Goal: Task Accomplishment & Management: Complete application form

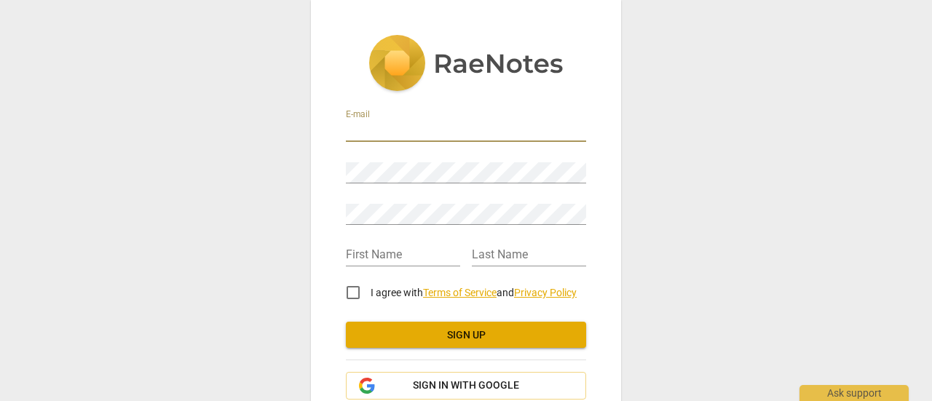
click at [349, 123] on input "email" at bounding box center [466, 131] width 240 height 21
type input "[PERSON_NAME][EMAIL_ADDRESS][PERSON_NAME][DOMAIN_NAME]"
type input "[PERSON_NAME]"
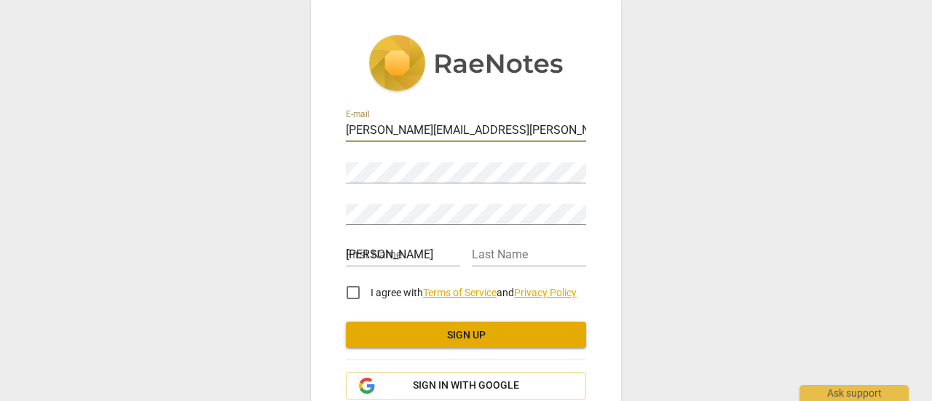
type input "Pardali"
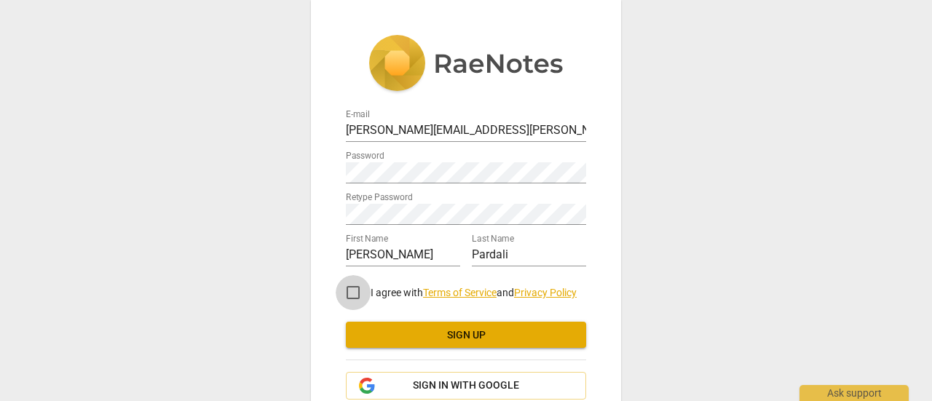
click at [354, 290] on input "I agree with Terms of Service and Privacy Policy" at bounding box center [353, 292] width 35 height 35
checkbox input "true"
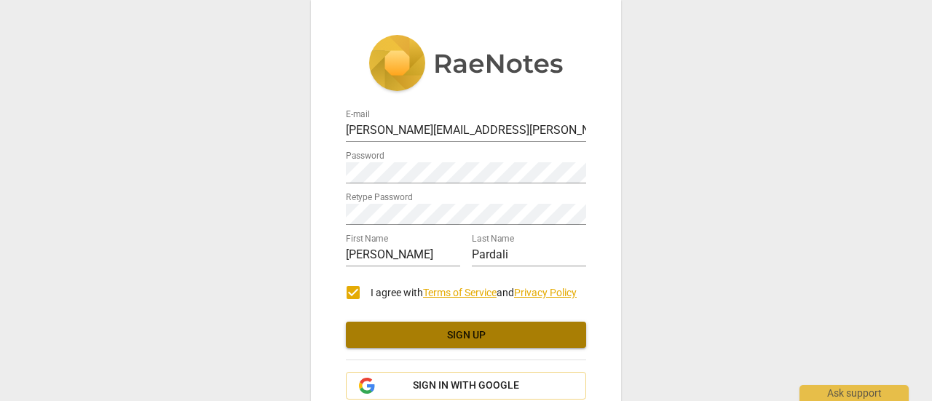
click at [393, 333] on span "Sign up" at bounding box center [465, 335] width 217 height 15
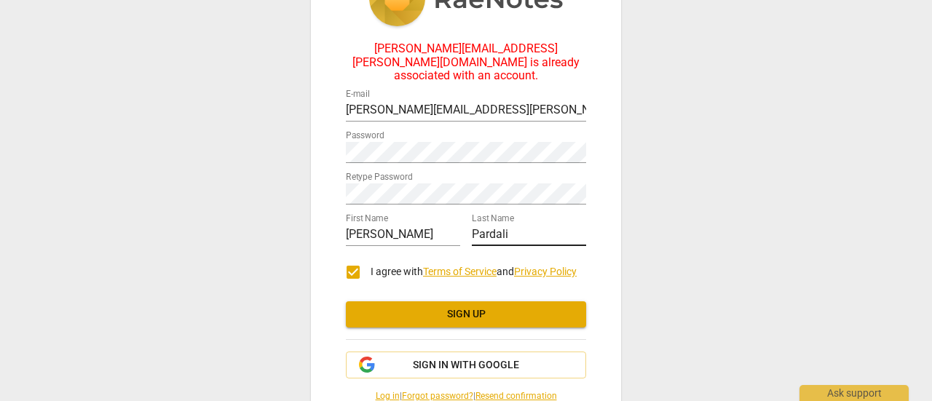
scroll to position [113, 0]
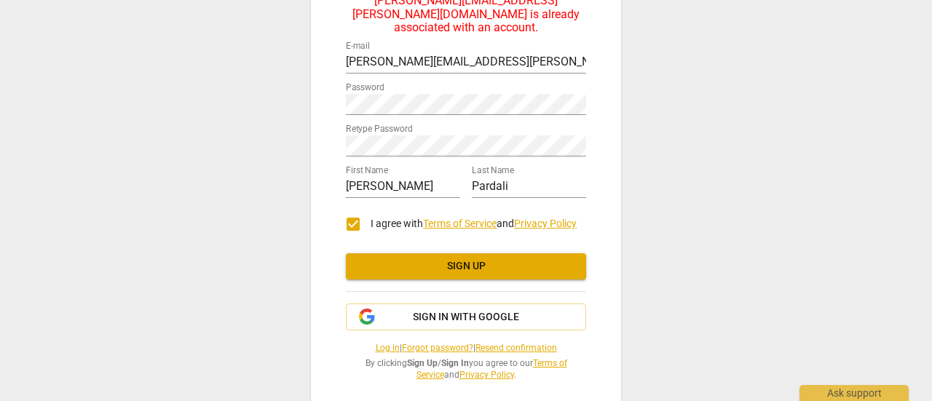
click at [368, 341] on div "E-mail [PERSON_NAME][EMAIL_ADDRESS][PERSON_NAME][DOMAIN_NAME] Password Retype P…" at bounding box center [466, 208] width 240 height 347
click at [376, 343] on link "Log in" at bounding box center [388, 348] width 24 height 10
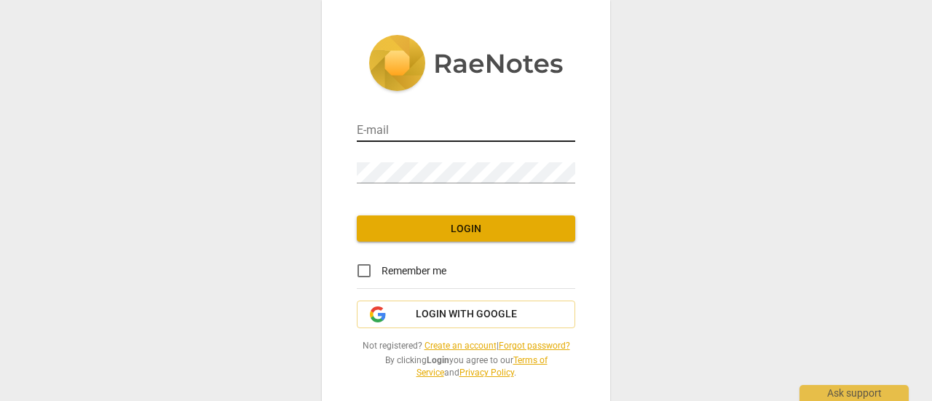
click at [451, 124] on input "email" at bounding box center [466, 131] width 218 height 21
click at [444, 314] on span "Login with Google" at bounding box center [466, 314] width 101 height 15
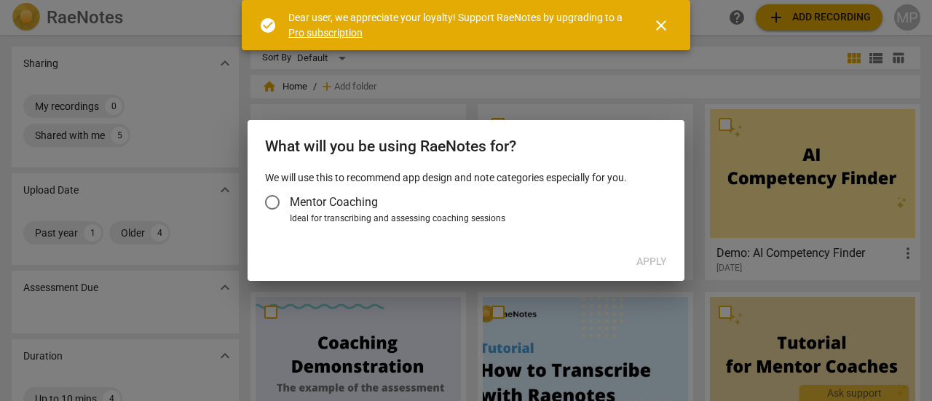
click at [365, 200] on span "Mentor Coaching" at bounding box center [334, 202] width 88 height 17
click at [290, 200] on input "Mentor Coaching" at bounding box center [272, 202] width 35 height 35
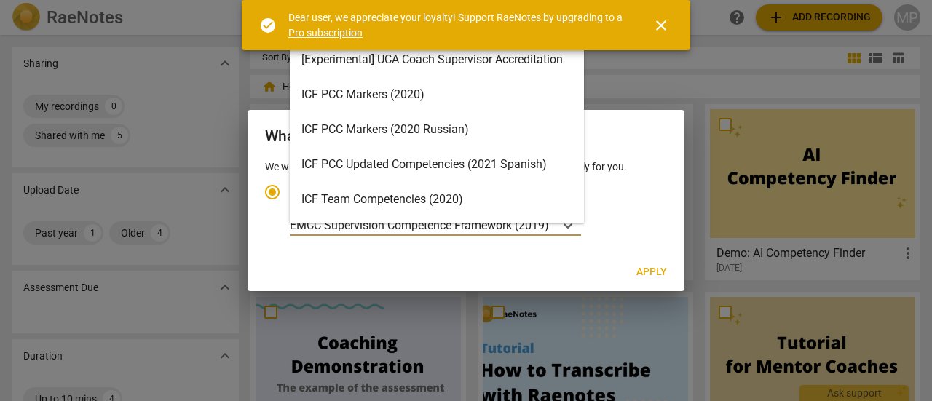
click at [549, 231] on p "EMCC Supervision Competence Framework (2019)" at bounding box center [419, 225] width 259 height 17
click at [0, 0] on input "Ideal for transcribing and assessing coaching sessions 16 results available. Us…" at bounding box center [0, 0] width 0 height 0
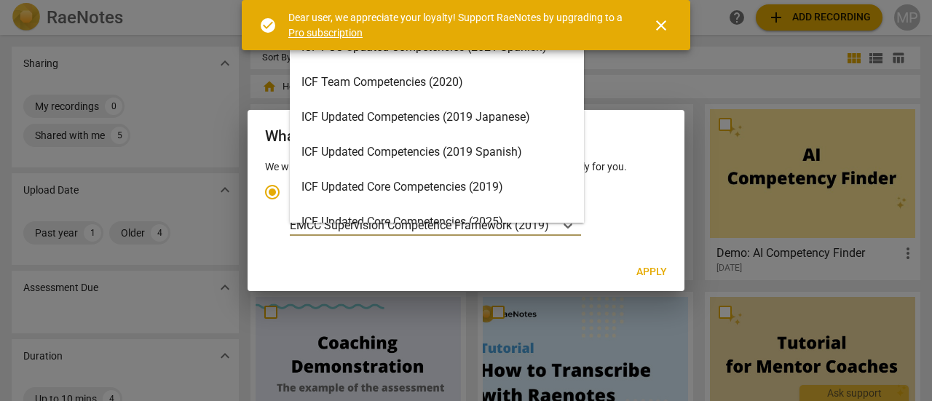
scroll to position [201, 0]
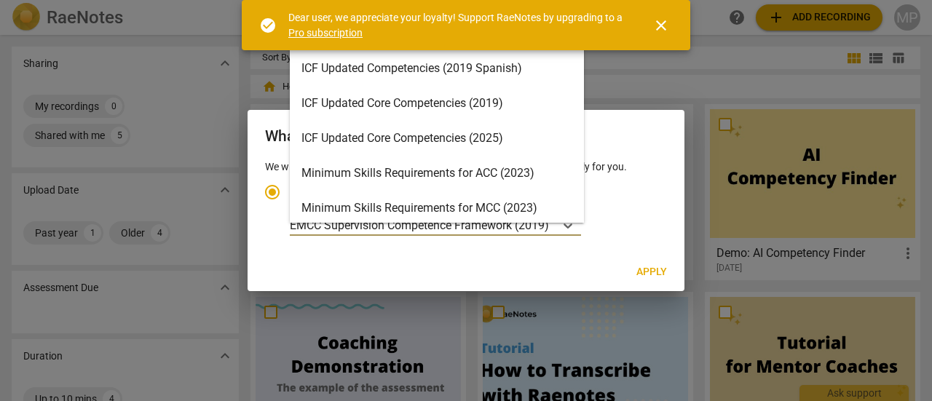
click at [537, 136] on div "ICF Updated Core Competencies (2025)" at bounding box center [437, 138] width 294 height 35
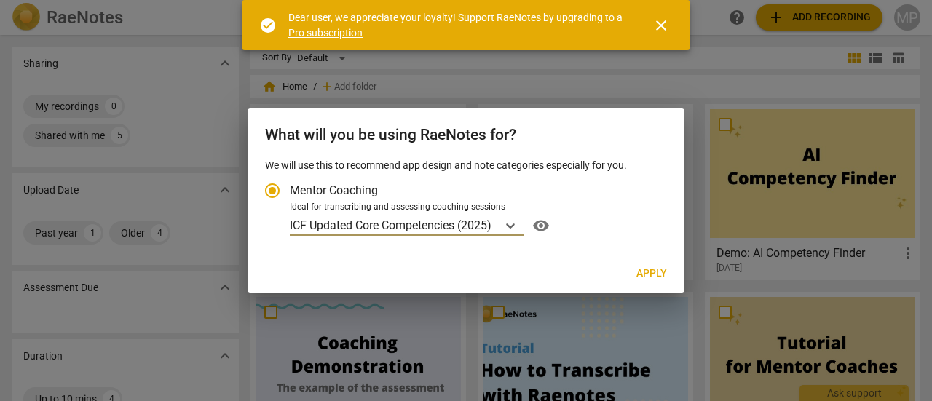
click at [642, 267] on span "Apply" at bounding box center [651, 273] width 31 height 15
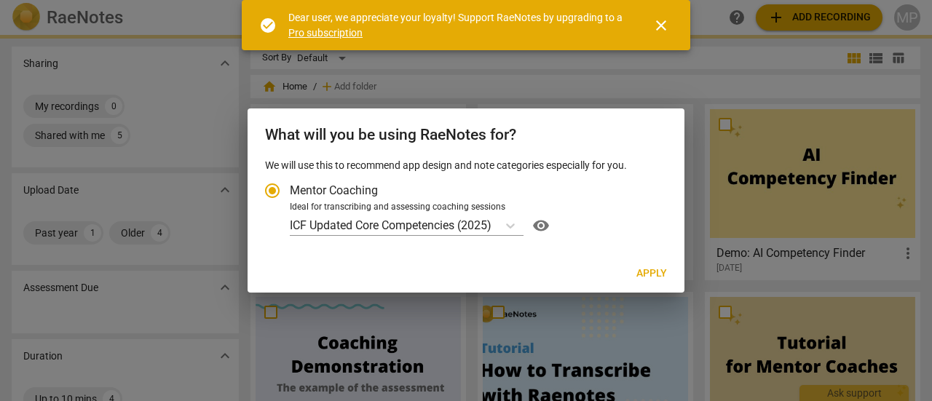
radio input "false"
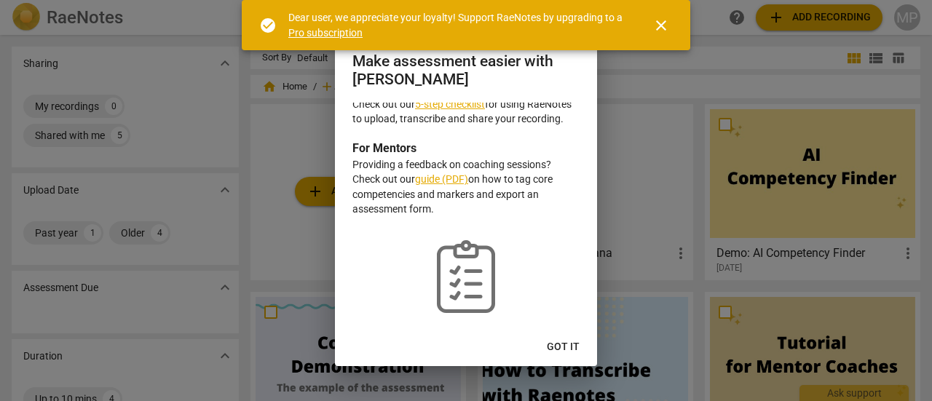
scroll to position [59, 0]
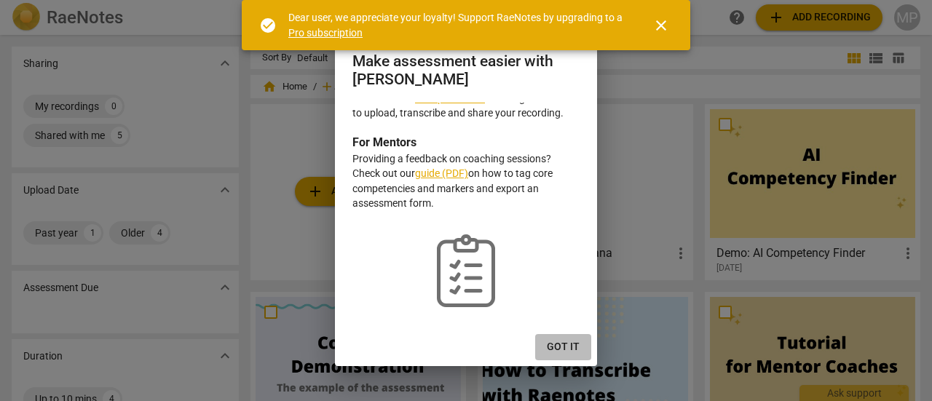
click at [572, 342] on span "Got it" at bounding box center [563, 347] width 33 height 15
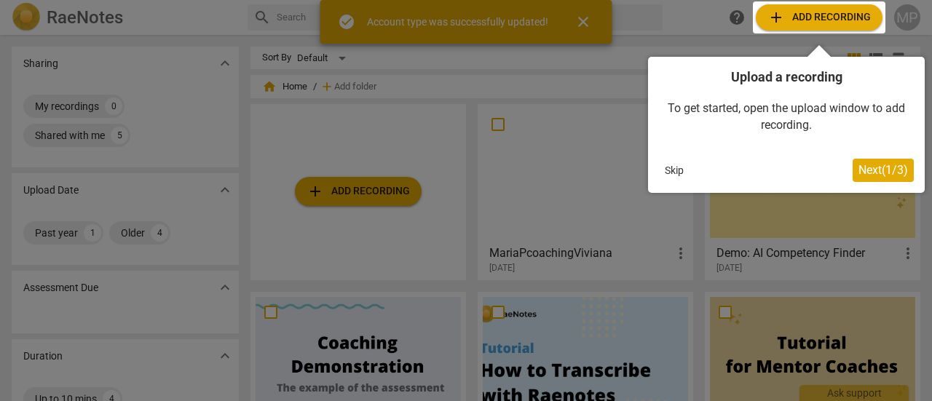
click at [871, 163] on span "Next ( 1 / 3 )" at bounding box center [883, 170] width 50 height 14
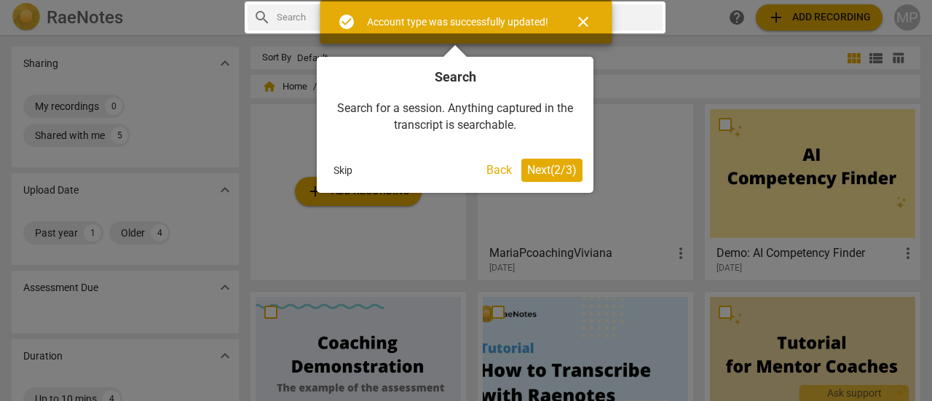
click at [564, 158] on div "Search Search for a session. Anything captured in the transcript is searchable.…" at bounding box center [455, 125] width 277 height 136
click at [559, 168] on span "Next ( 2 / 3 )" at bounding box center [552, 170] width 50 height 14
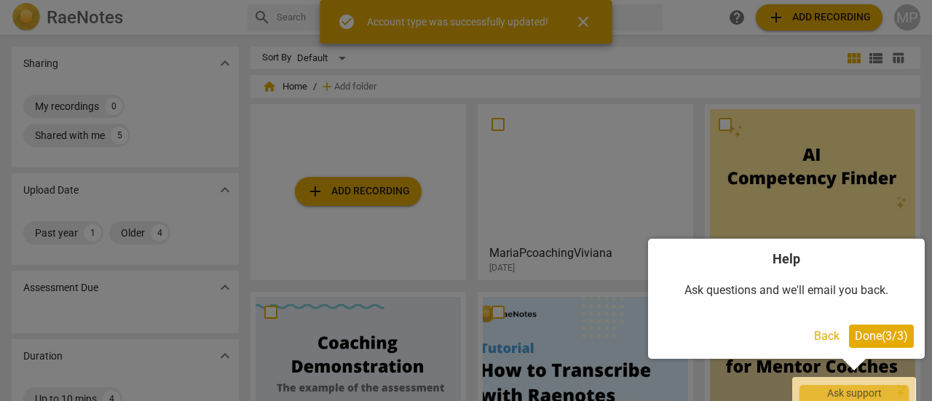
click at [884, 334] on span "Done ( 3 / 3 )" at bounding box center [881, 336] width 53 height 14
